Goal: Task Accomplishment & Management: Complete application form

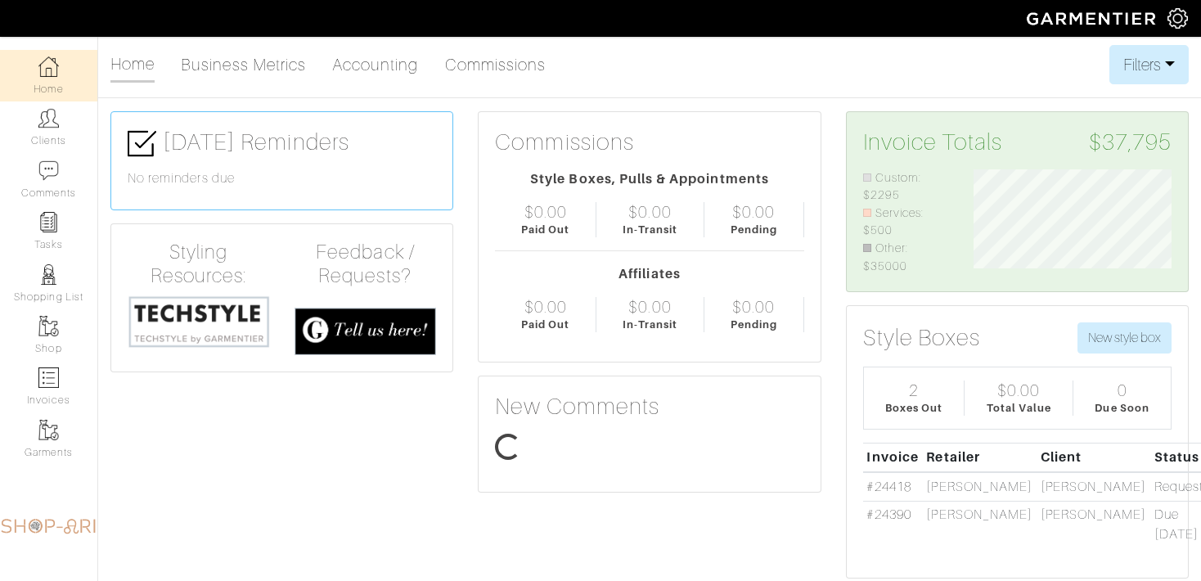
scroll to position [106, 222]
click at [95, 127] on link "Clients" at bounding box center [48, 127] width 97 height 52
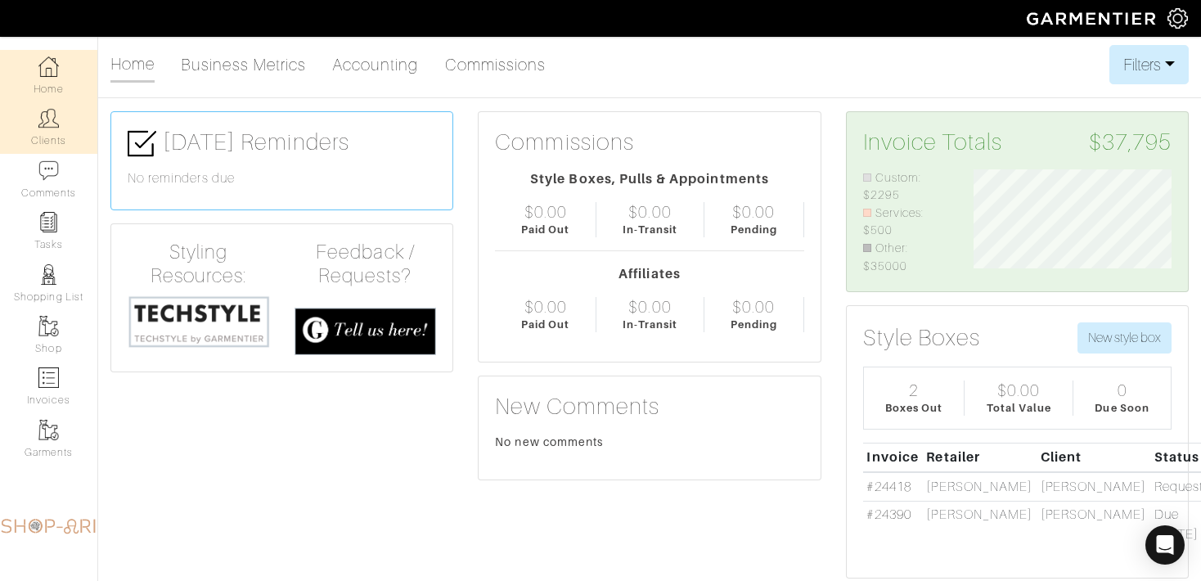
click at [55, 142] on link "Clients" at bounding box center [48, 127] width 97 height 52
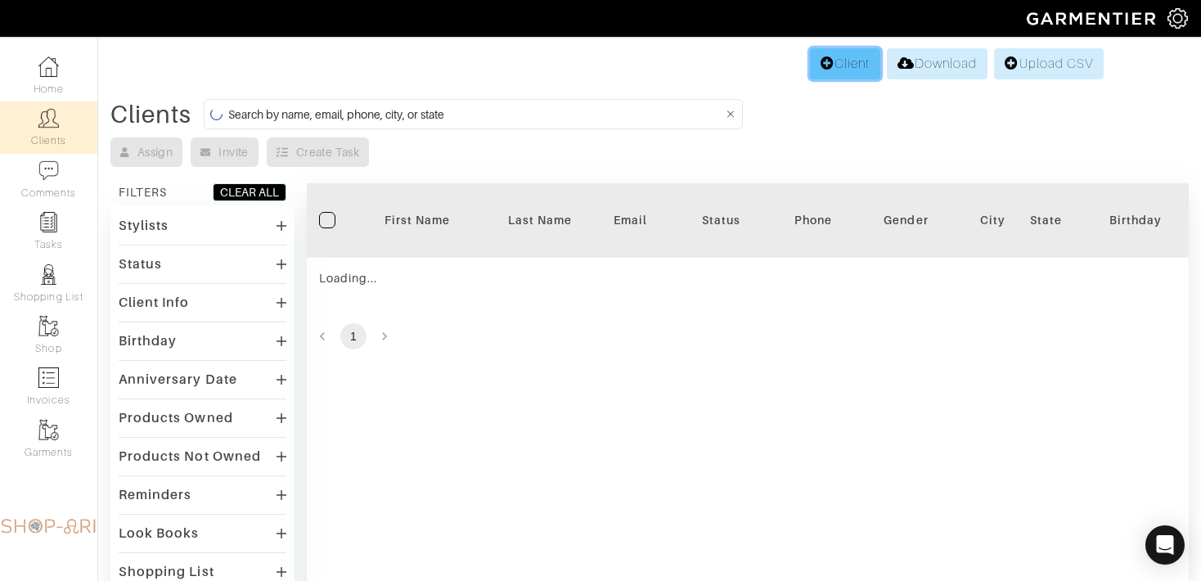
click at [826, 65] on link "Client" at bounding box center [845, 63] width 70 height 31
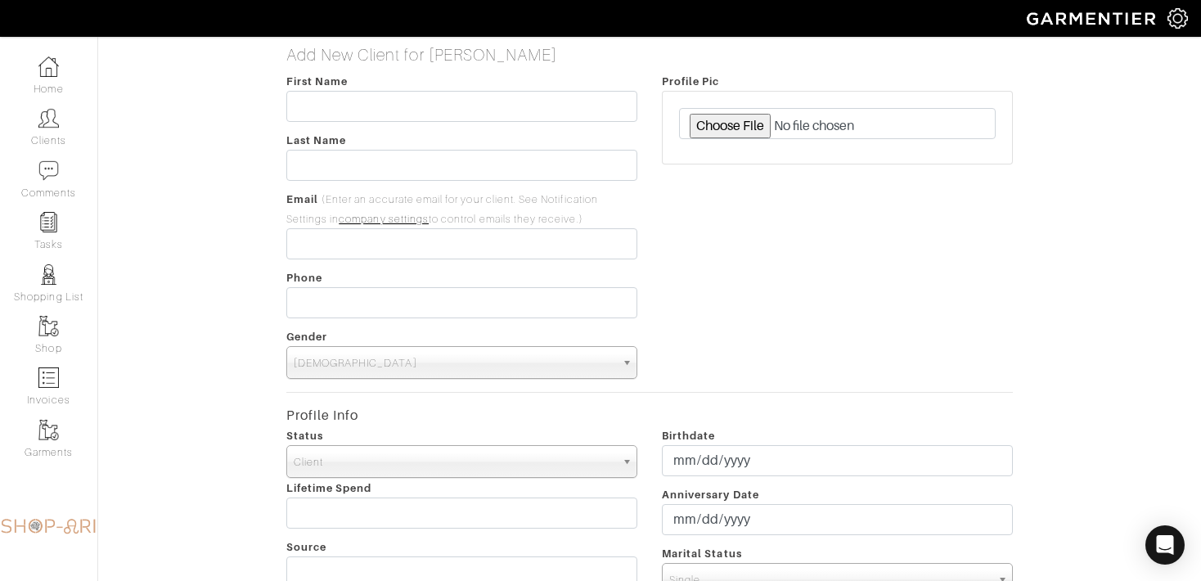
click at [313, 124] on div "First Name Last Name Email (Enter an accurate email for your client. See Notifi…" at bounding box center [462, 225] width 376 height 308
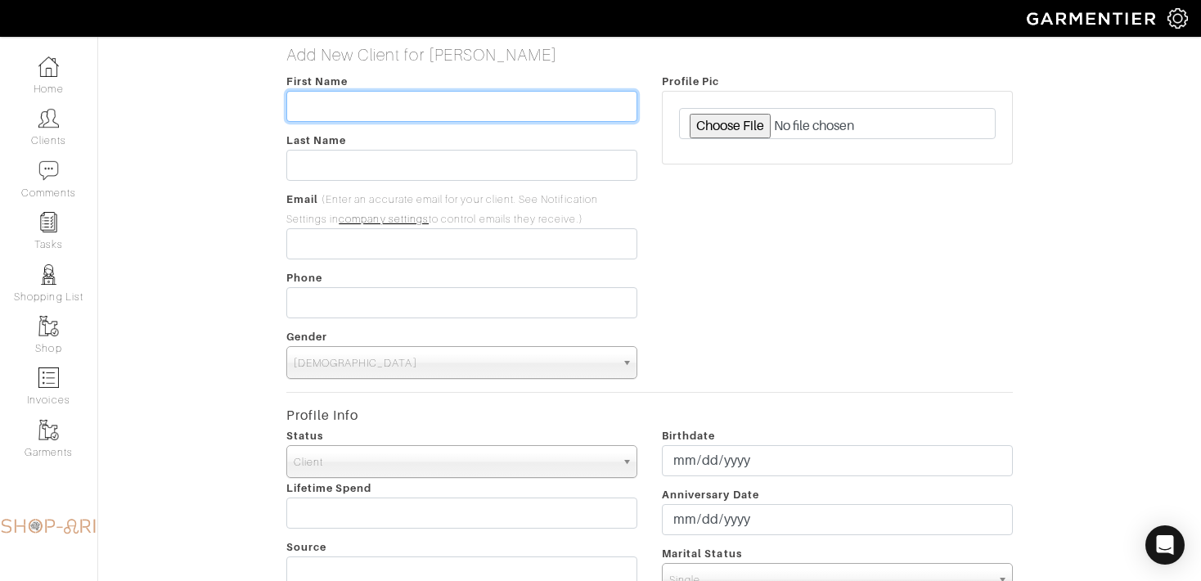
click at [311, 119] on input "text" at bounding box center [461, 106] width 351 height 31
type input "Ernest"
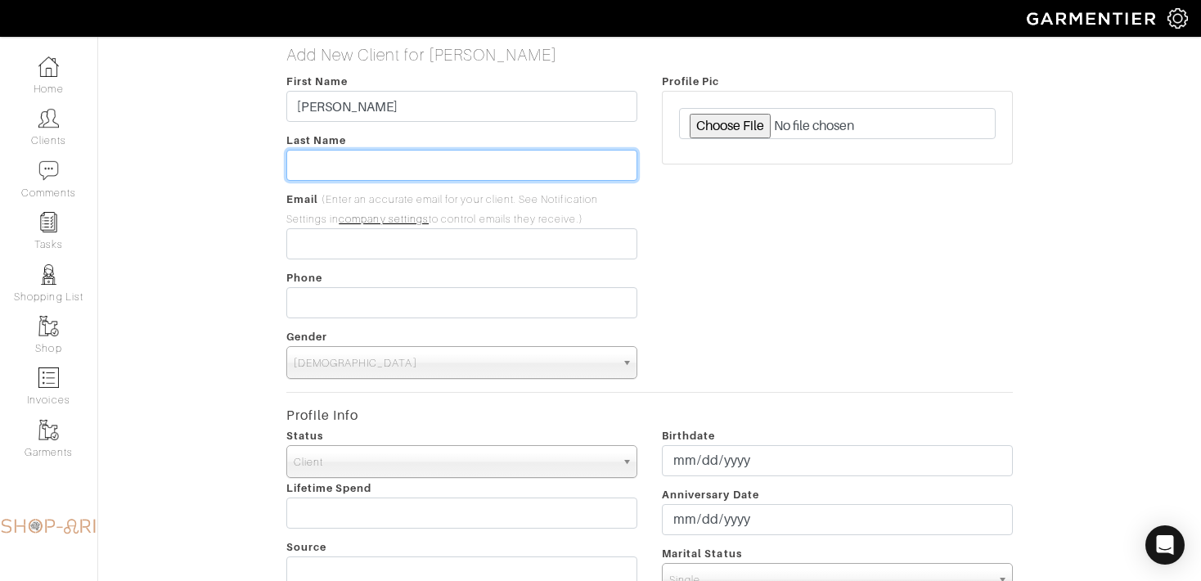
click at [349, 176] on input "text" at bounding box center [461, 165] width 351 height 31
type input "Tchoi"
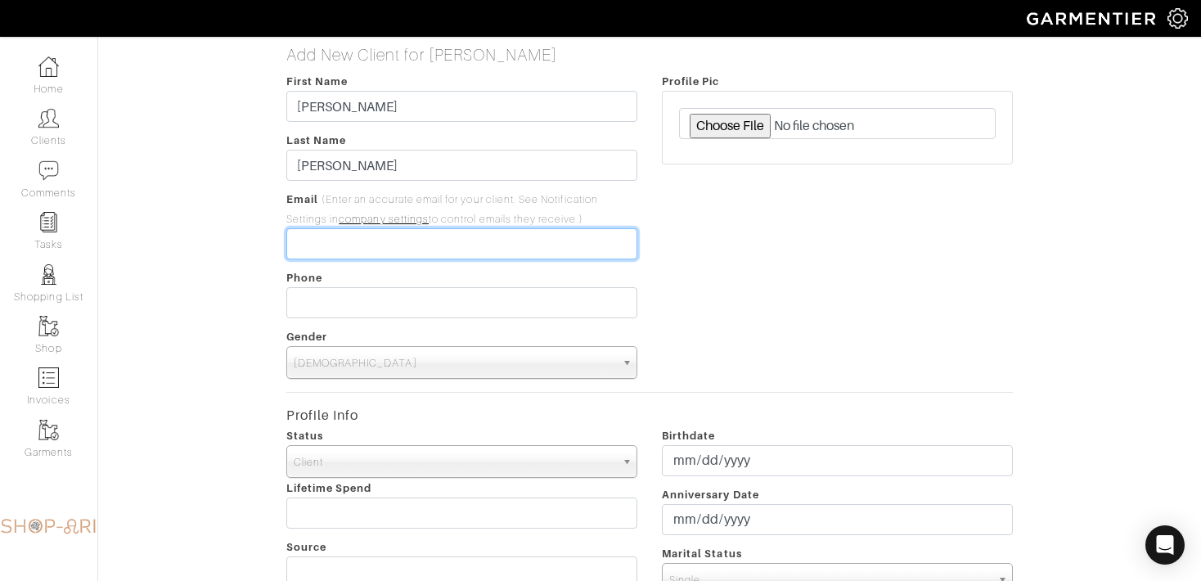
click at [362, 250] on input "email" at bounding box center [461, 243] width 351 height 31
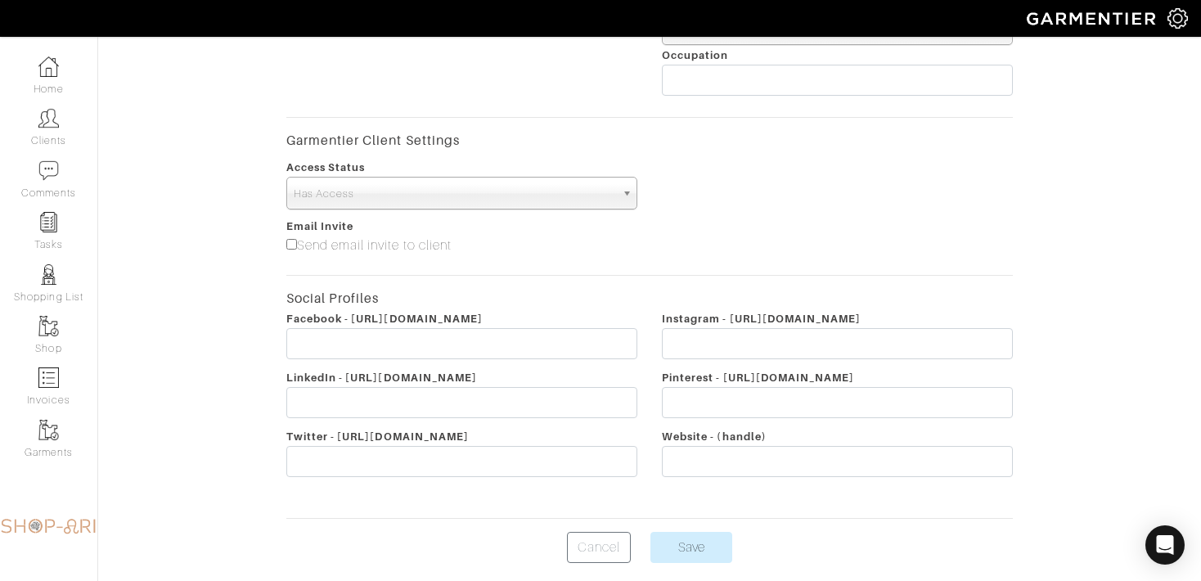
scroll to position [611, 0]
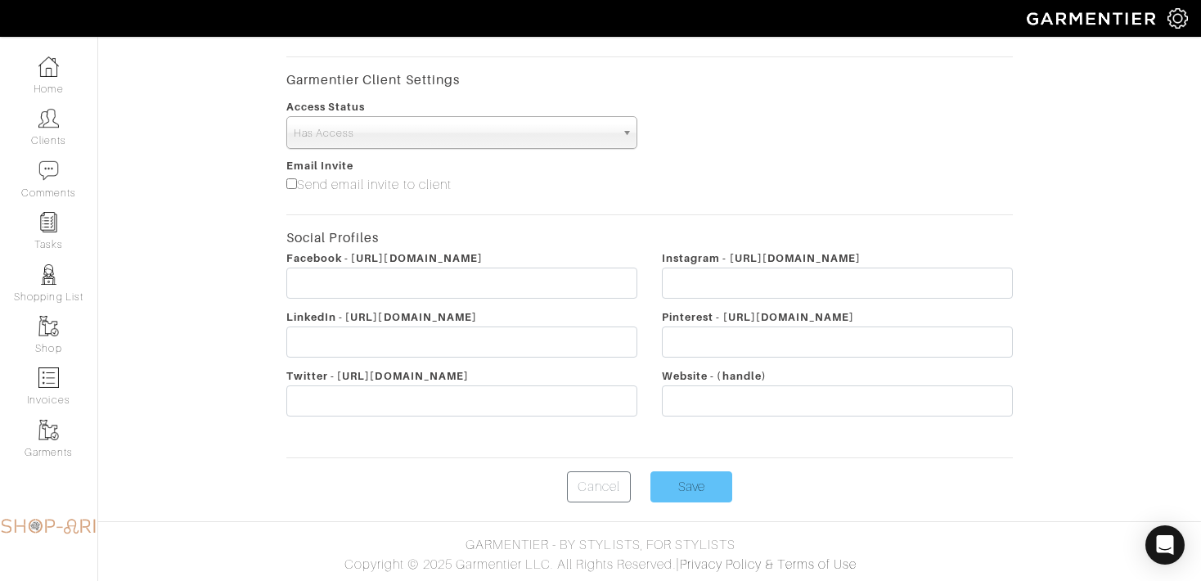
type input "[EMAIL_ADDRESS][DOMAIN_NAME]"
click at [687, 494] on input "Save" at bounding box center [691, 486] width 82 height 31
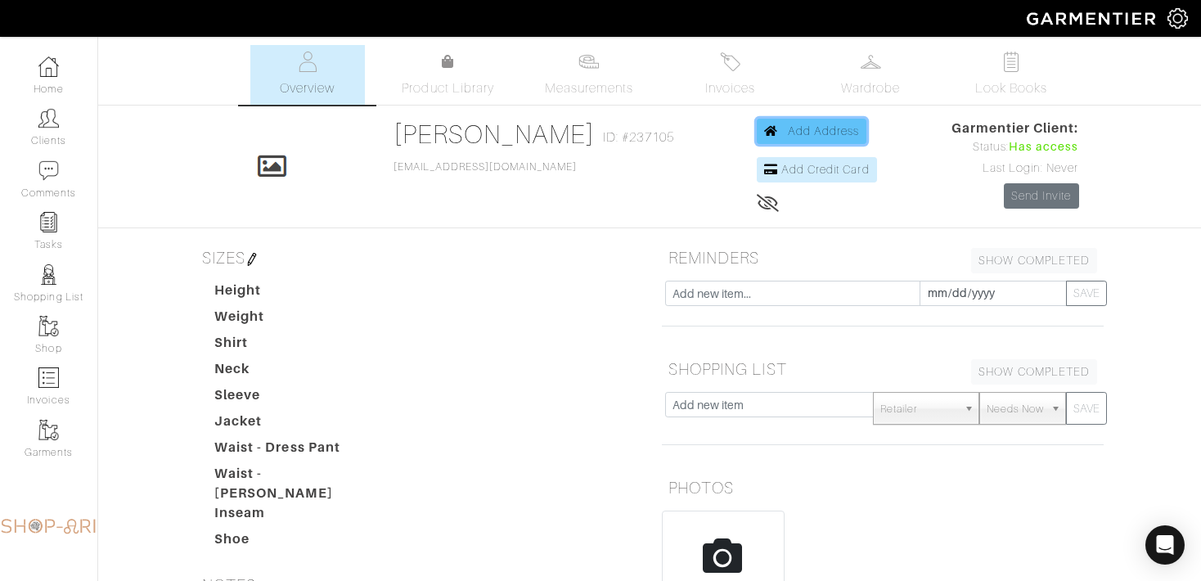
click at [797, 121] on link "Add Address" at bounding box center [812, 131] width 110 height 25
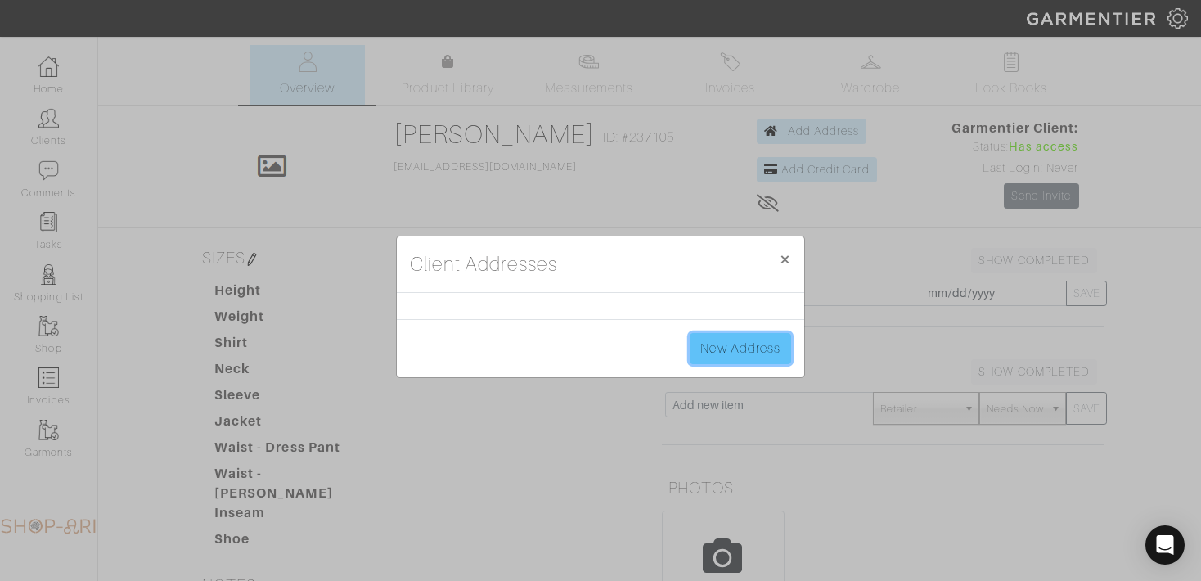
click at [734, 342] on link "New Address" at bounding box center [740, 348] width 101 height 31
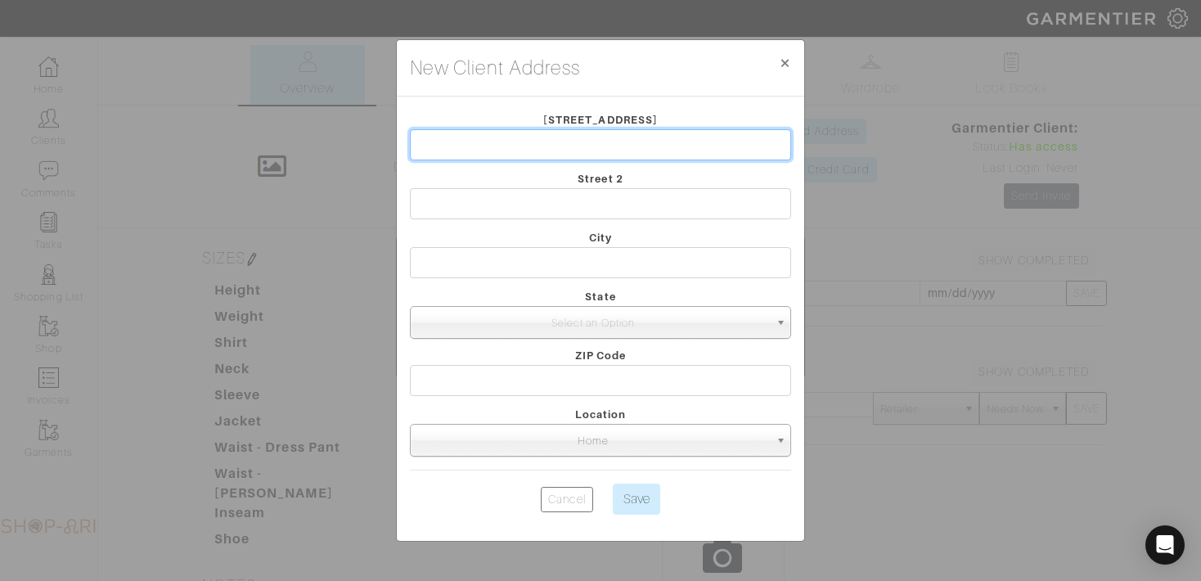
click at [471, 141] on input "text" at bounding box center [600, 144] width 381 height 31
type input "[STREET_ADDRESS]"
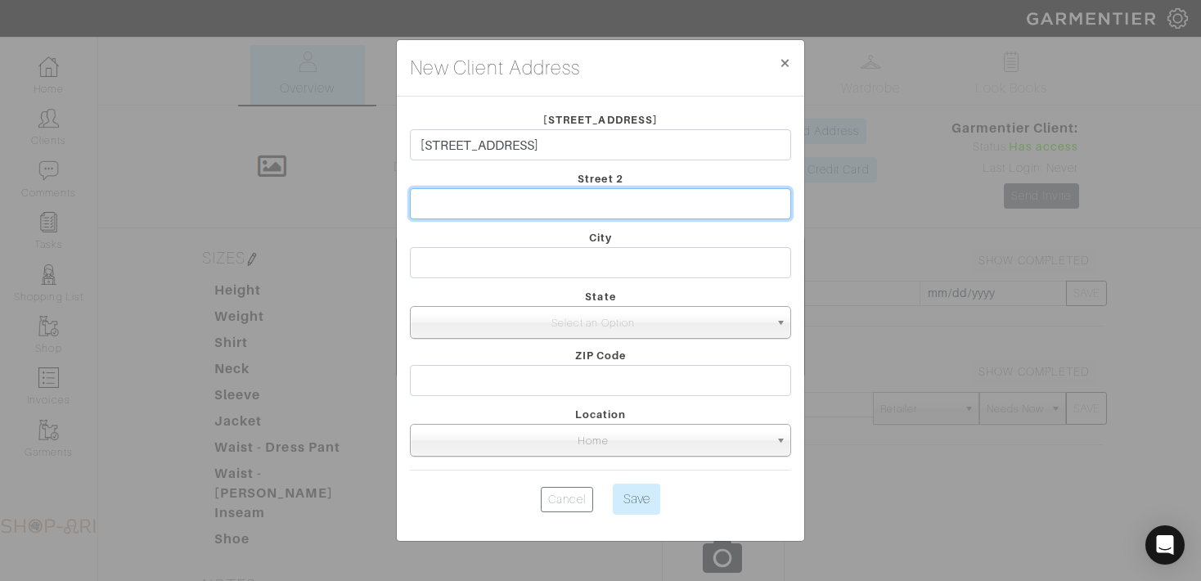
click at [521, 199] on input "text" at bounding box center [600, 203] width 381 height 31
type input "suite 206"
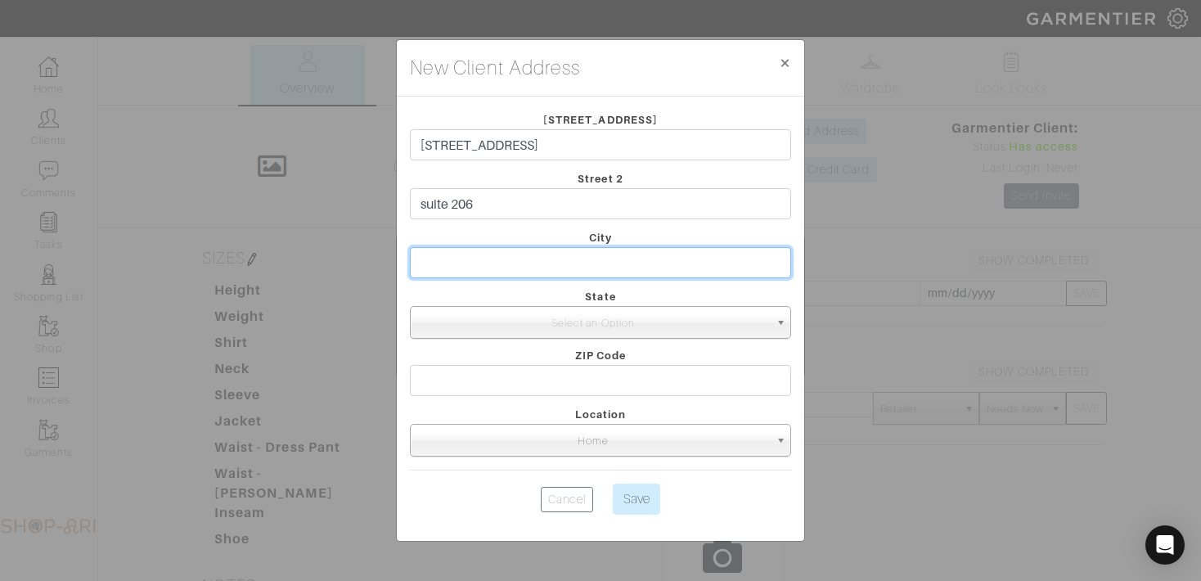
click at [573, 262] on input "text" at bounding box center [600, 262] width 381 height 31
type input "[US_STATE]"
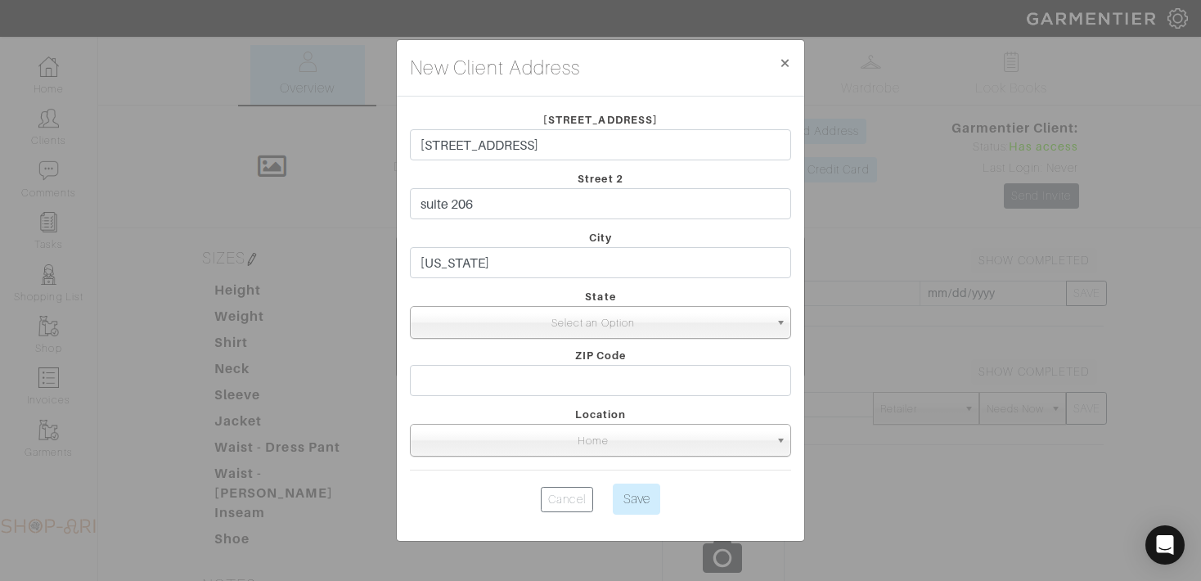
click at [576, 315] on span "Select an Option" at bounding box center [593, 323] width 352 height 33
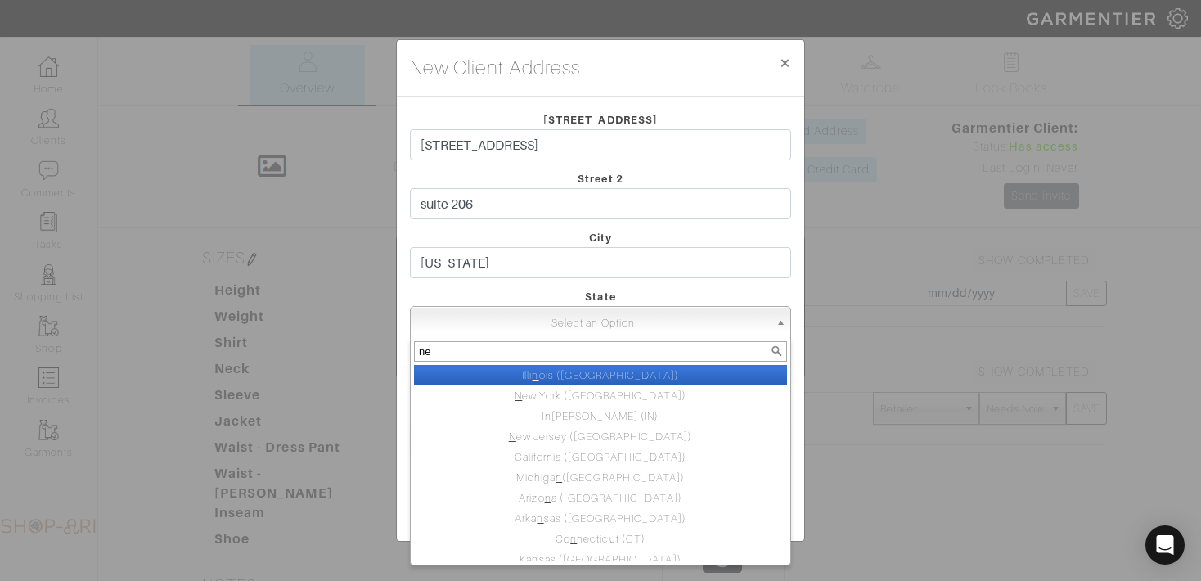
type input "new"
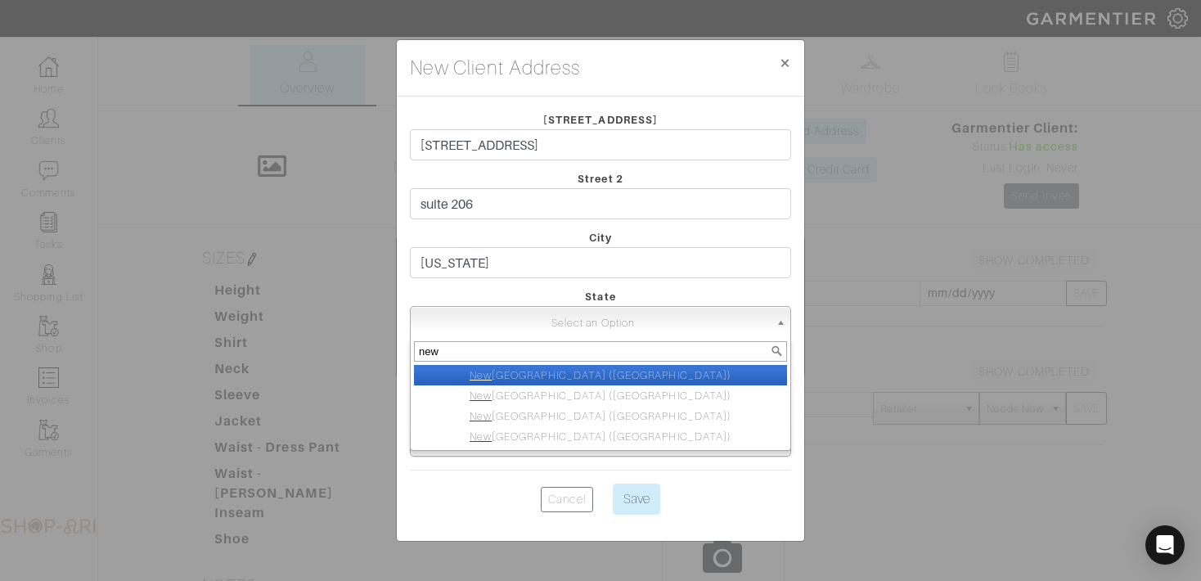
select select "2"
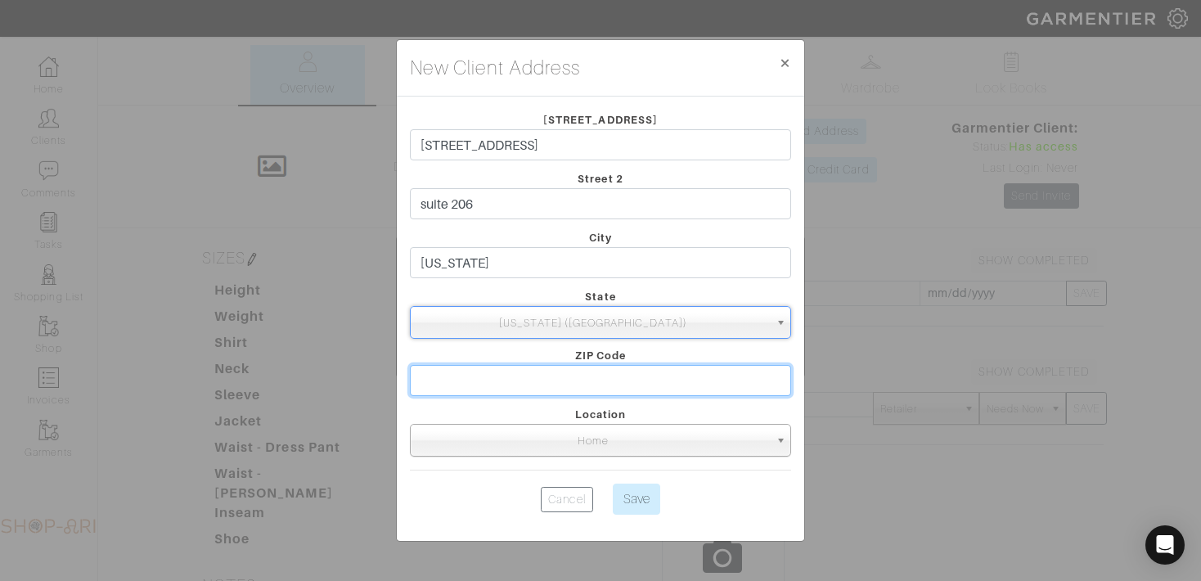
click at [574, 370] on input "text" at bounding box center [600, 380] width 381 height 31
type input "10019"
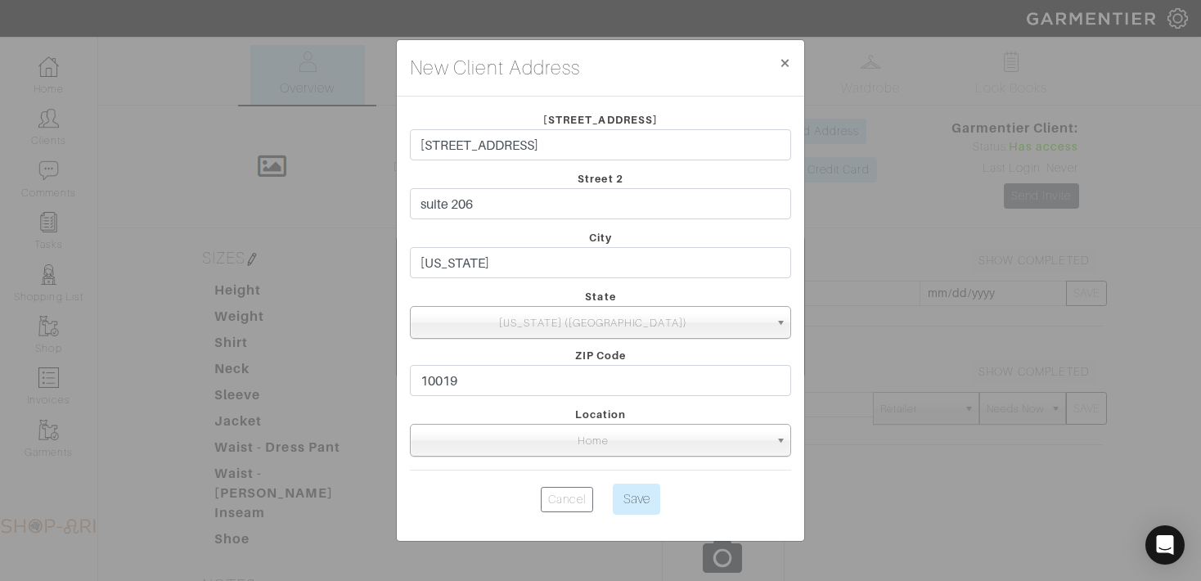
click at [642, 475] on form "Street 1 [STREET_ADDRESS] [STREET_ADDRESS] City [US_STATE] State [US_STATE] ([G…" at bounding box center [600, 316] width 381 height 412
click at [642, 495] on input "Save" at bounding box center [636, 499] width 47 height 31
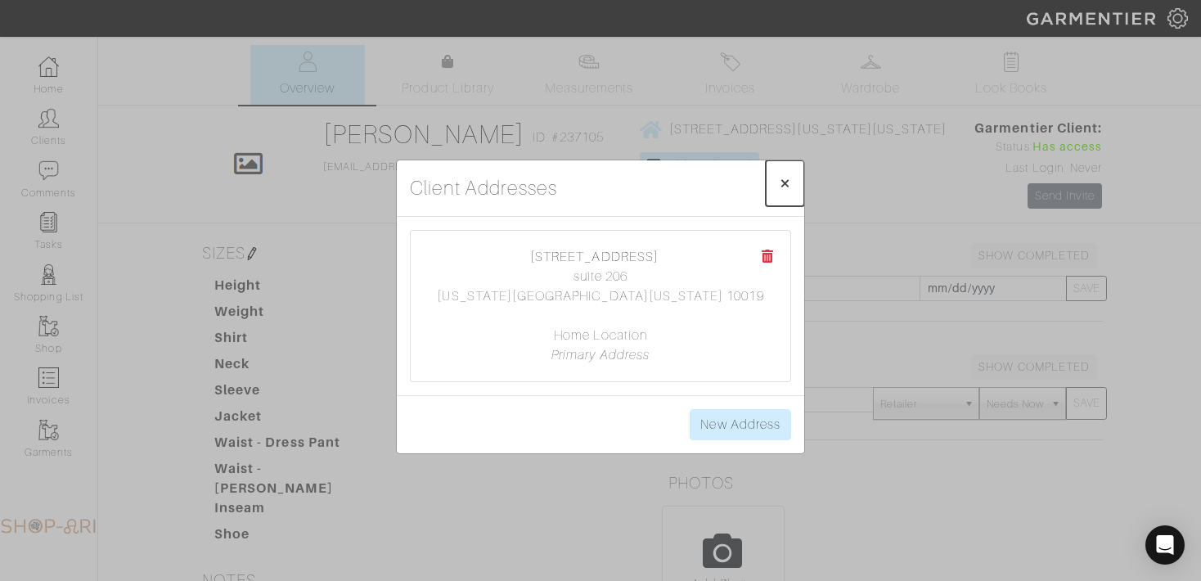
click at [783, 186] on span "×" at bounding box center [785, 183] width 12 height 22
